Goal: Information Seeking & Learning: Learn about a topic

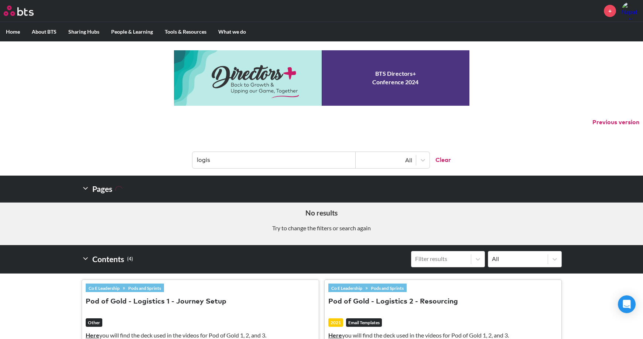
click at [295, 162] on input "logis" at bounding box center [273, 160] width 163 height 16
drag, startPoint x: 527, startPoint y: 85, endPoint x: 523, endPoint y: 85, distance: 3.7
click at [527, 85] on div "MENU + Home About BTS Who we are How we work: Policies, Toolkits and Guidance I…" at bounding box center [321, 302] width 643 height 605
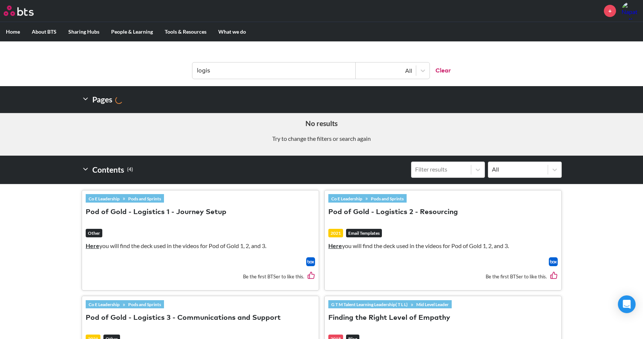
scroll to position [81, 0]
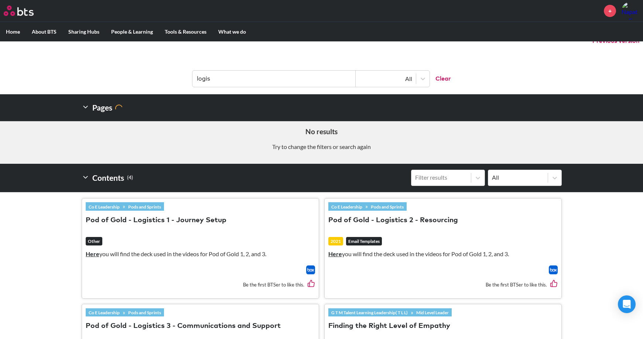
click at [298, 79] on input "logis" at bounding box center [273, 79] width 163 height 16
paste input "pharma"
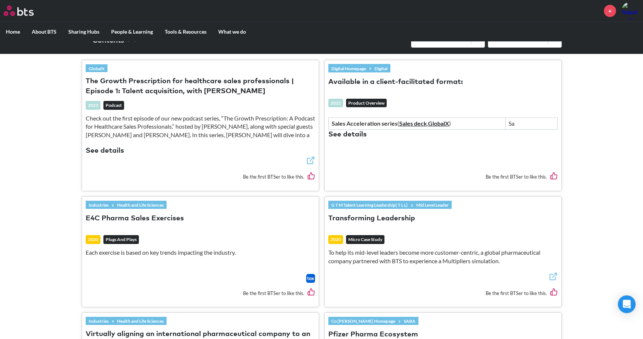
scroll to position [266, 0]
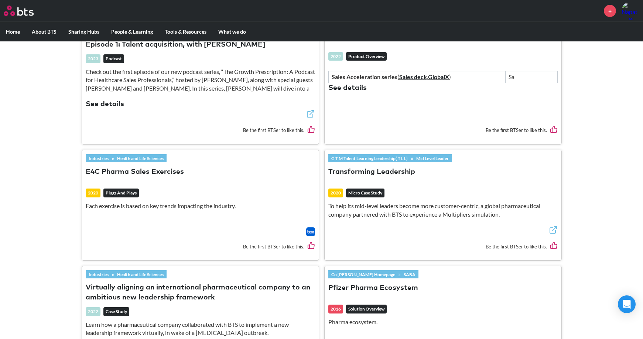
type input "pharma"
drag, startPoint x: 387, startPoint y: 170, endPoint x: 362, endPoint y: 166, distance: 26.2
click at [362, 166] on header "G T M Talent Learning Leadership( T L L) » Mid Level Leader Transforming Leader…" at bounding box center [442, 190] width 229 height 72
click at [359, 172] on button "Transforming Leadership" at bounding box center [371, 172] width 87 height 10
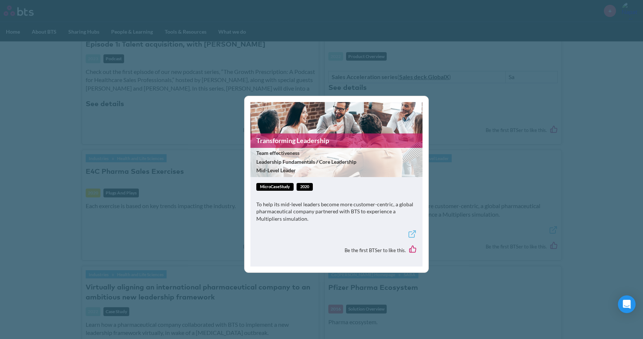
click at [346, 143] on link "Transforming Leadership" at bounding box center [336, 140] width 172 height 14
click at [468, 127] on div "Transforming Leadership Team effectiveness Leadership Fundamentals / Core Leade…" at bounding box center [321, 169] width 643 height 339
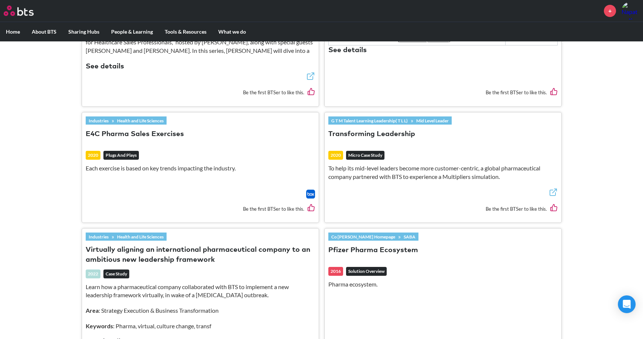
scroll to position [340, 0]
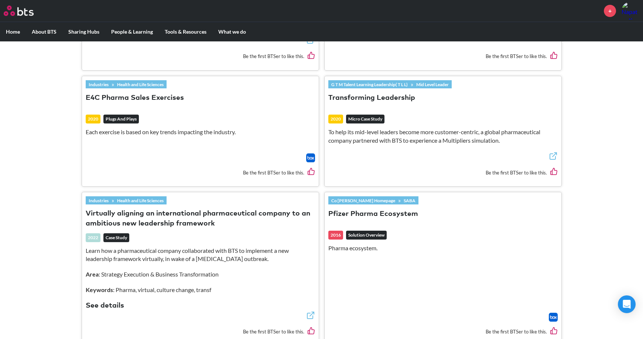
click at [213, 212] on button "Virtually aligning an international pharmaceutical company to an ambitious new …" at bounding box center [200, 219] width 229 height 20
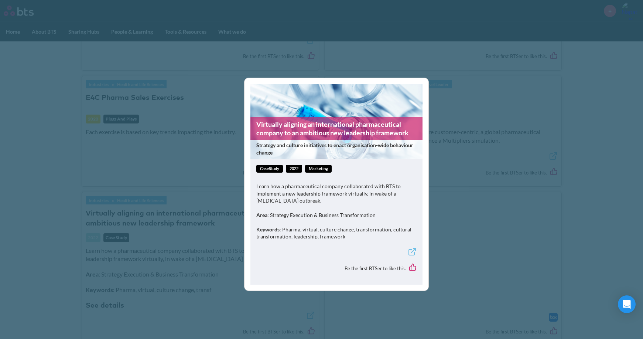
click at [485, 167] on div "Virtually aligning an international pharmaceutical company to an ambitious new …" at bounding box center [321, 169] width 643 height 339
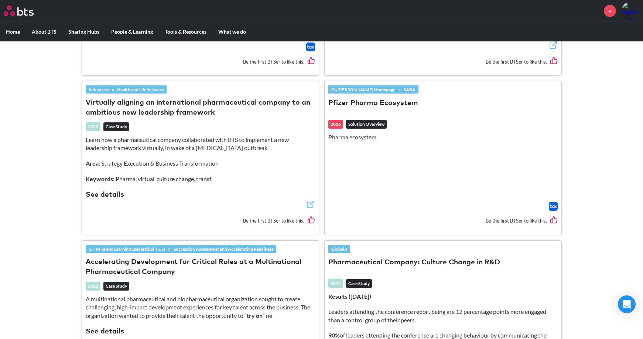
scroll to position [487, 0]
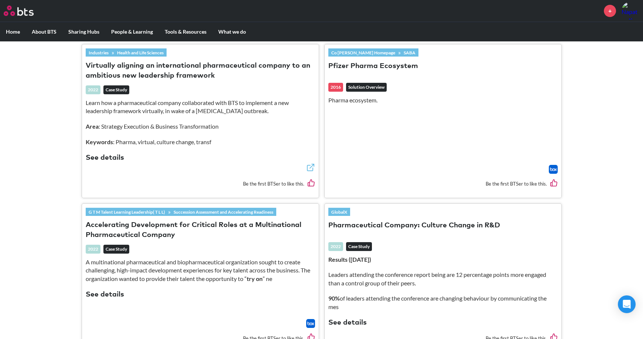
click at [205, 226] on button "Accelerating Development for Critical Roles at a Multinational Pharmaceutical C…" at bounding box center [200, 230] width 229 height 20
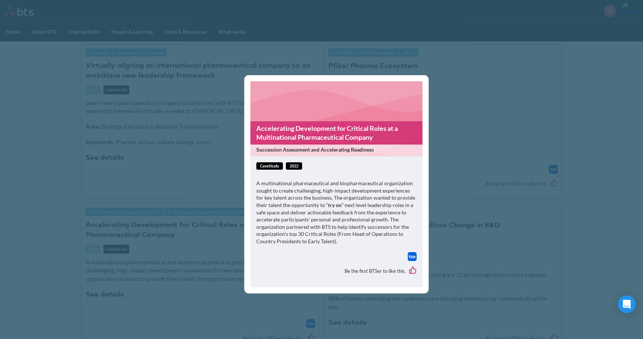
click at [349, 130] on link "Accelerating Development for Critical Roles at a Multinational Pharmaceutical C…" at bounding box center [336, 132] width 172 height 23
click at [442, 122] on div "Accelerating Development for Critical Roles at a Multinational Pharmaceutical C…" at bounding box center [321, 169] width 643 height 339
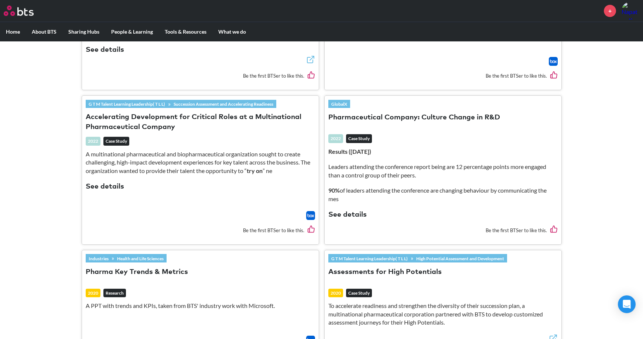
scroll to position [598, 0]
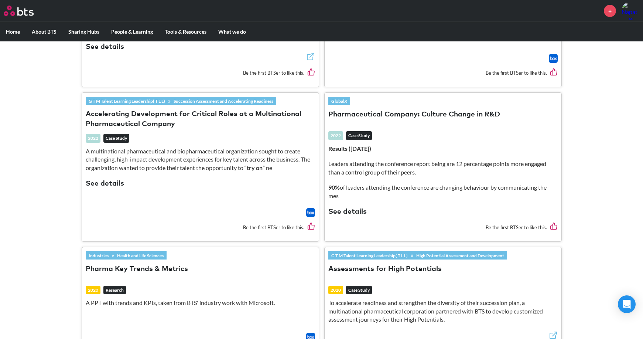
click at [436, 114] on button "Pharmaceutical Company: Culture Change in R&D" at bounding box center [414, 115] width 172 height 10
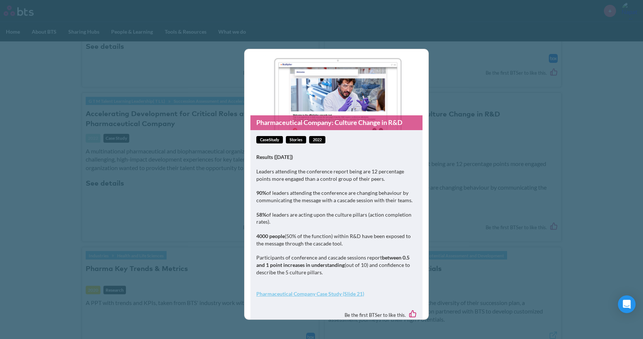
click at [328, 121] on link "Pharmaceutical Company: Culture Change in R&D" at bounding box center [336, 122] width 172 height 14
click at [516, 105] on div "Pharmaceutical Company: Culture Change in R&D caseStudy Stories 2022 Results (w…" at bounding box center [321, 169] width 643 height 339
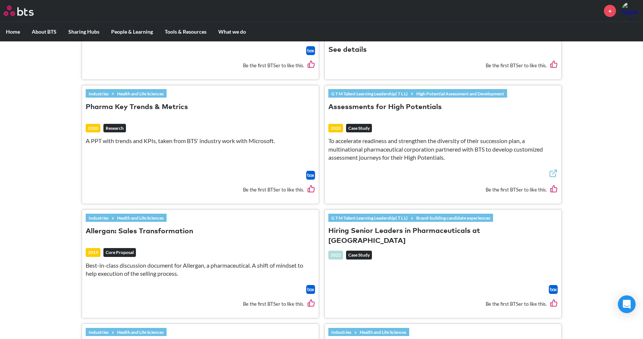
scroll to position [820, 0]
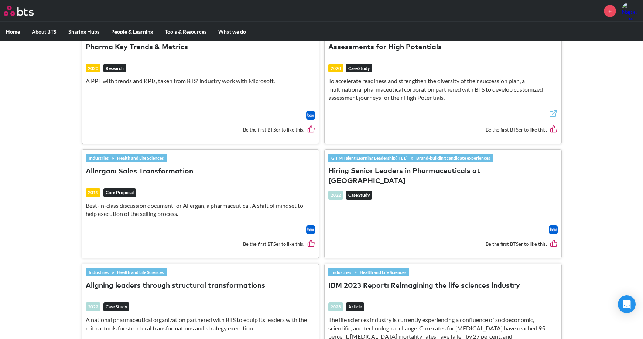
click at [145, 166] on header "Industries » Health and Life Sciences Allergan: Sales Transformation 2019 Core …" at bounding box center [200, 189] width 229 height 72
click at [146, 168] on button "Allergan: Sales Transformation" at bounding box center [139, 172] width 107 height 10
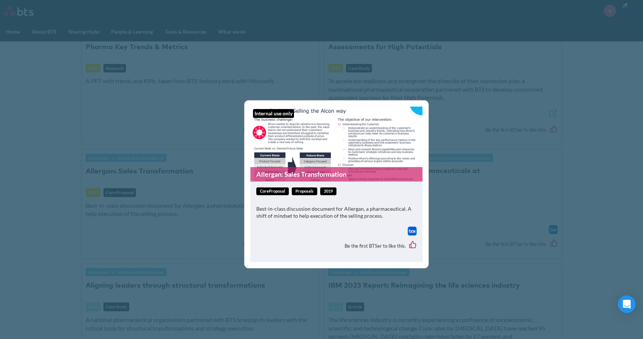
click at [323, 174] on link "Allergan: Sales Transformation" at bounding box center [336, 174] width 172 height 14
click at [510, 152] on div "Internal use only Allergan: Sales Transformation coreProposal Proposals 2019 Be…" at bounding box center [321, 169] width 643 height 339
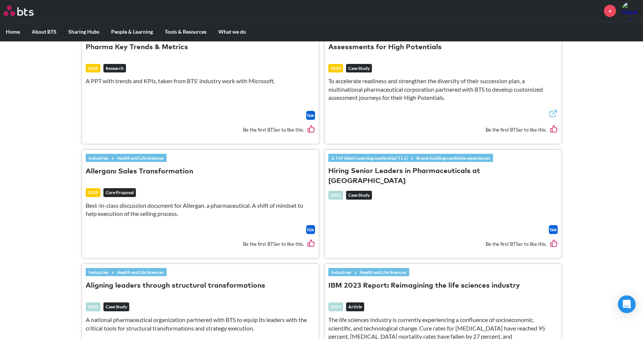
click at [435, 172] on button "Hiring Senior Leaders in Pharmaceuticals at AstraZeneca" at bounding box center [442, 176] width 229 height 20
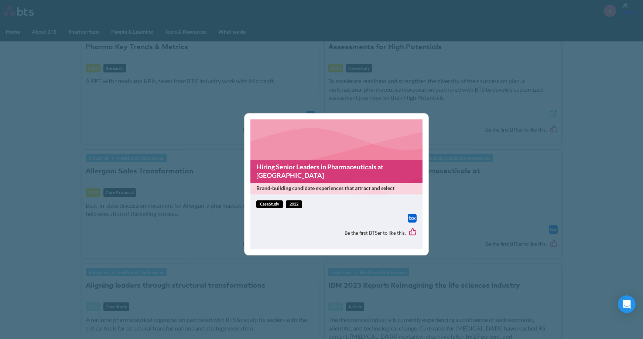
click at [387, 170] on link "Hiring Senior Leaders in Pharmaceuticals at AstraZeneca" at bounding box center [336, 171] width 172 height 23
click at [161, 160] on div "Hiring Senior Leaders in Pharmaceuticals at AstraZeneca Brand-building candidat…" at bounding box center [321, 169] width 643 height 339
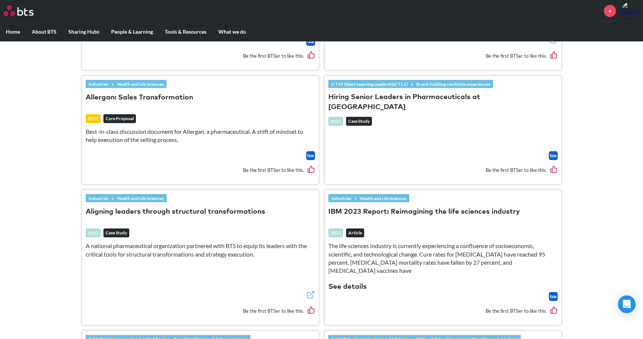
scroll to position [931, 0]
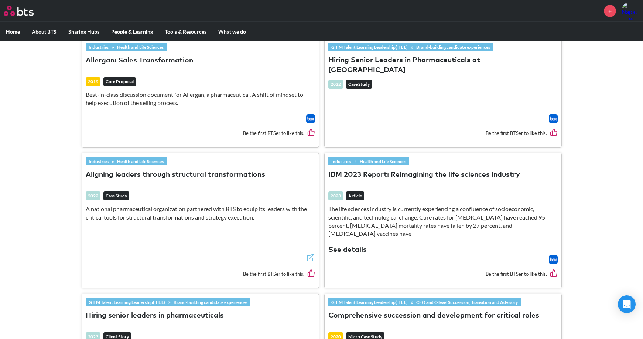
click at [196, 176] on button "Aligning leaders through structural transformations" at bounding box center [175, 175] width 179 height 10
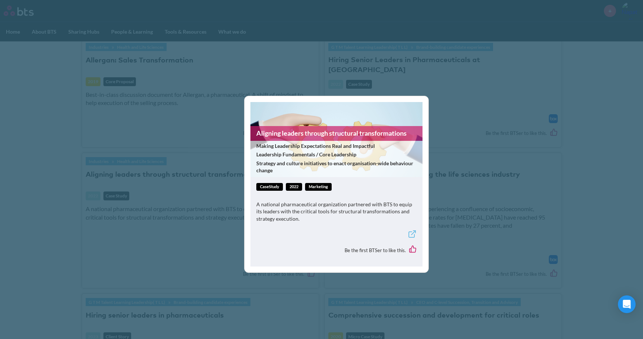
click at [309, 146] on span "Making Leadership Expectations Real and Impactful" at bounding box center [335, 145] width 159 height 7
click at [336, 130] on link "Aligning leaders through structural transformations" at bounding box center [336, 133] width 172 height 14
click at [199, 147] on div "Aligning leaders through structural transformations Making Leadership Expectati…" at bounding box center [321, 169] width 643 height 339
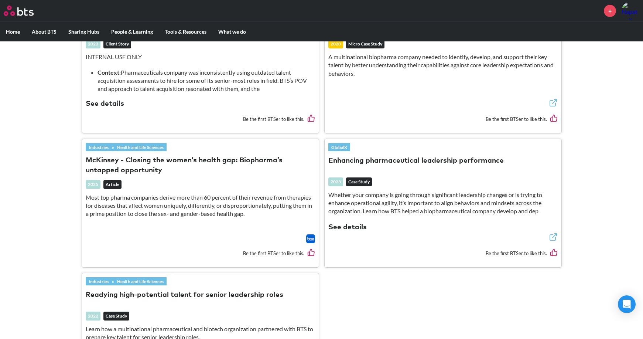
scroll to position [1263, 0]
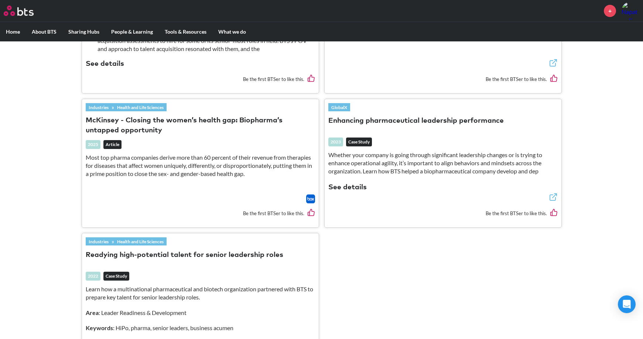
click at [407, 116] on button "Enhancing pharmaceutical leadership performance" at bounding box center [415, 121] width 175 height 10
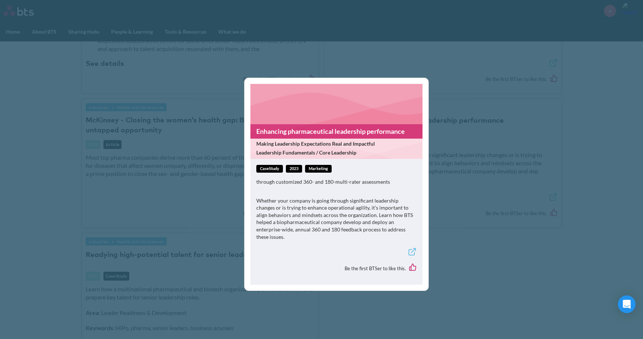
click at [344, 133] on link "Enhancing pharmaceutical leadership performance" at bounding box center [336, 131] width 172 height 14
click at [179, 156] on div "Enhancing pharmaceutical leadership performance Making Leadership Expectations …" at bounding box center [321, 169] width 643 height 339
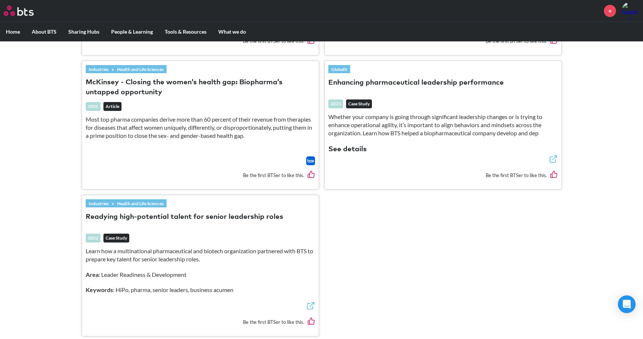
scroll to position [1337, 0]
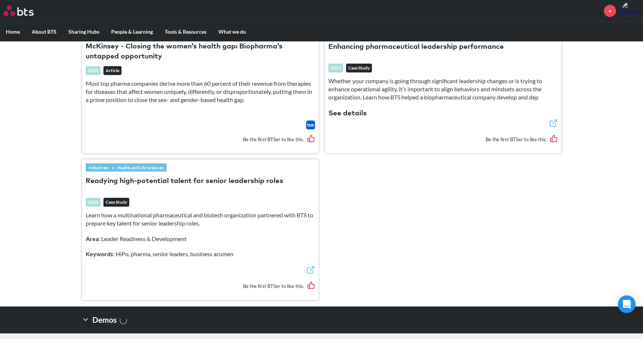
click at [201, 176] on button "Readying high-potential talent for senior leadership roles" at bounding box center [185, 181] width 198 height 10
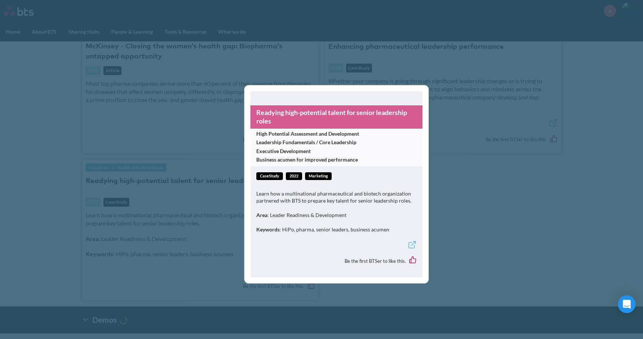
click at [333, 114] on link "Readying high-potential talent for senior leadership roles" at bounding box center [336, 116] width 172 height 23
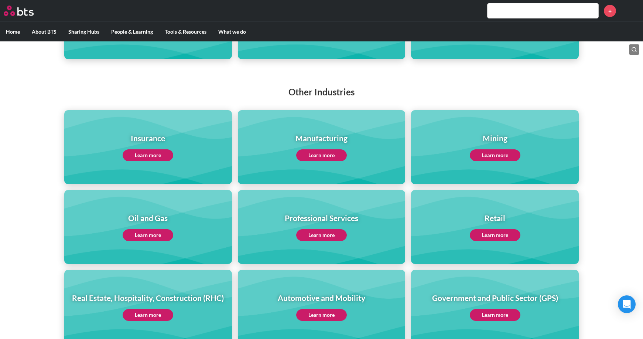
scroll to position [295, 0]
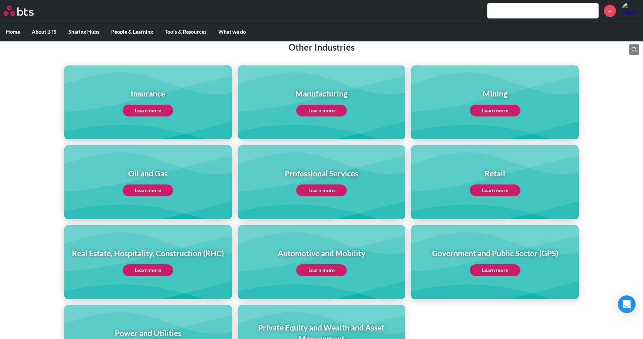
click at [325, 187] on link "Learn more" at bounding box center [321, 190] width 51 height 12
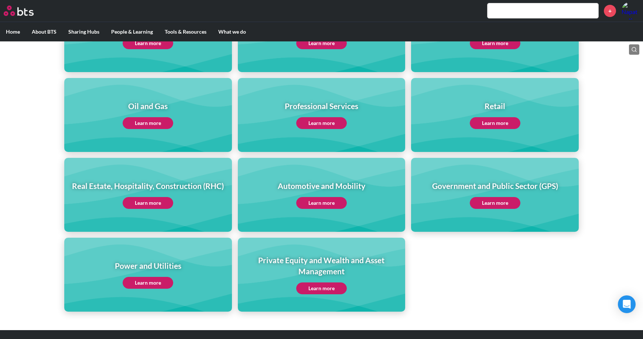
scroll to position [369, 0]
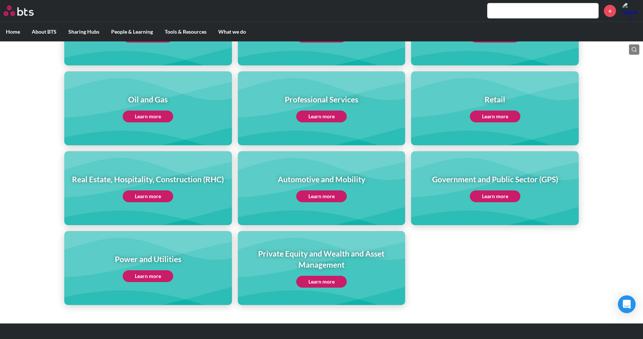
click at [323, 198] on link "Learn more" at bounding box center [321, 196] width 51 height 12
click at [153, 271] on link "Learn more" at bounding box center [148, 276] width 51 height 12
click at [485, 192] on link "Learn more" at bounding box center [495, 196] width 51 height 12
click at [496, 114] on link "Learn more" at bounding box center [495, 116] width 51 height 12
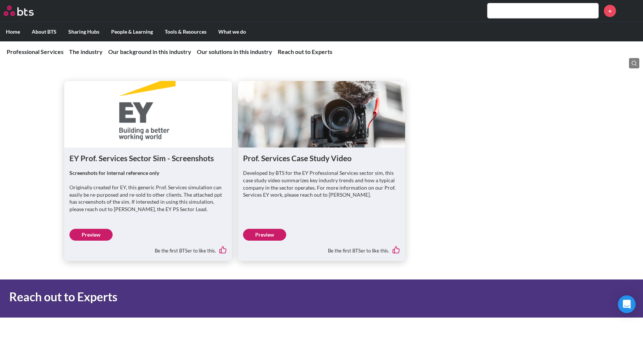
scroll to position [1920, 0]
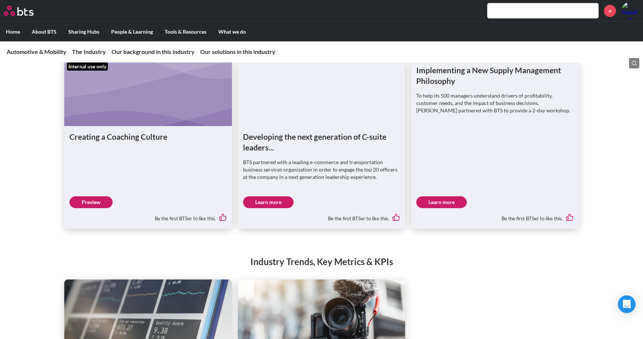
scroll to position [1256, 0]
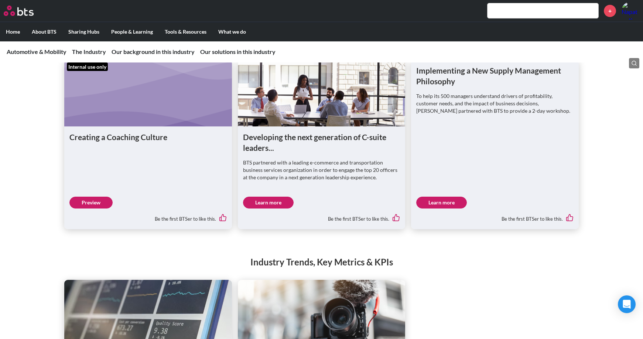
click at [442, 196] on link "Learn more" at bounding box center [441, 202] width 51 height 12
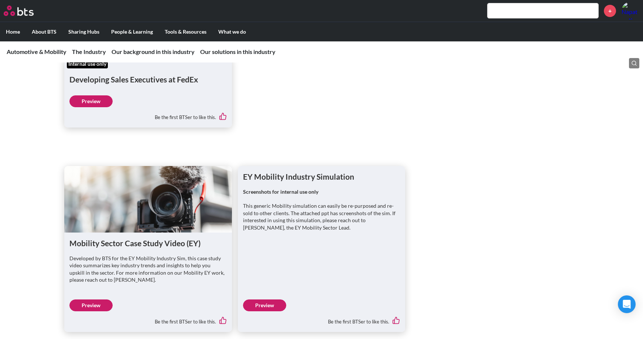
scroll to position [2006, 0]
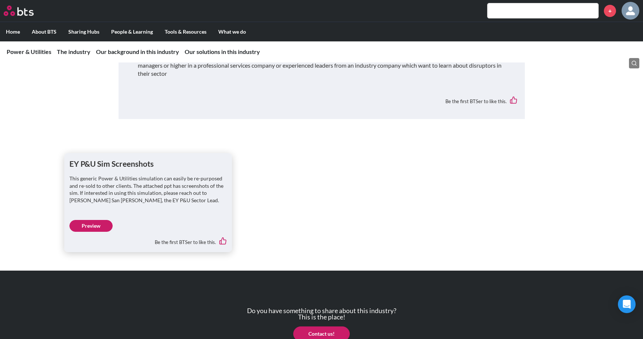
scroll to position [1976, 0]
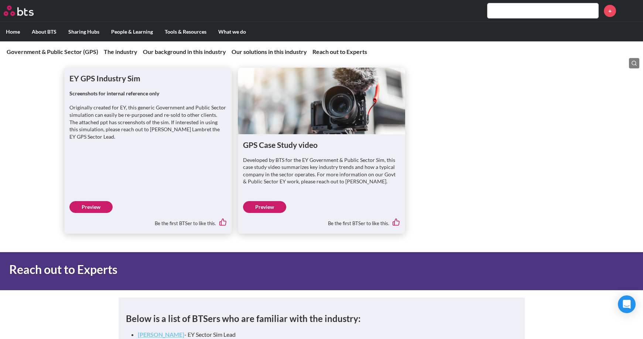
scroll to position [1477, 0]
